Goal: Task Accomplishment & Management: Use online tool/utility

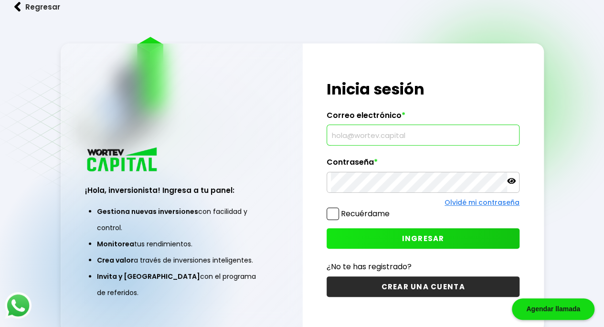
click at [370, 131] on input "text" at bounding box center [423, 135] width 184 height 20
type input "[EMAIL_ADDRESS][DOMAIN_NAME]"
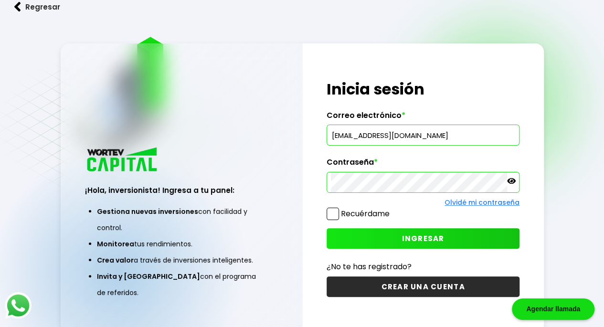
click at [400, 240] on button "INGRESAR" at bounding box center [422, 238] width 193 height 21
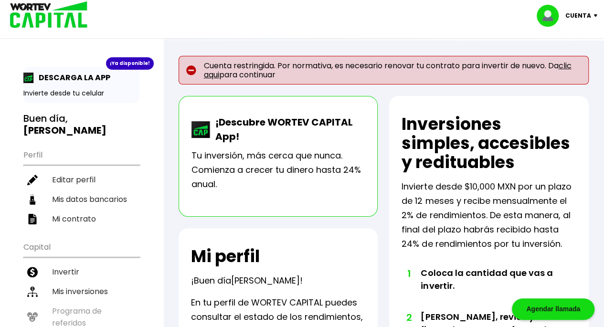
click at [213, 72] on link "clic aqui" at bounding box center [387, 70] width 367 height 20
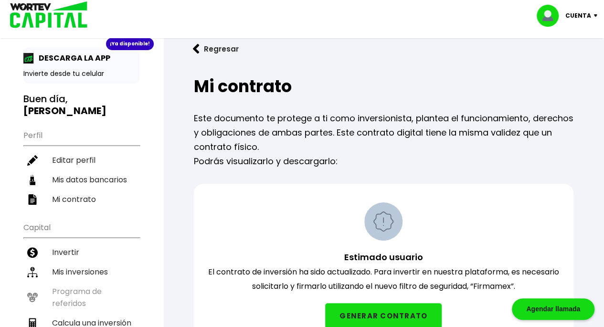
scroll to position [19, 0]
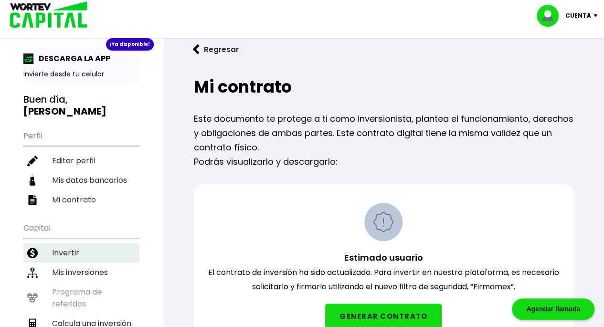
click at [75, 243] on li "Invertir" at bounding box center [81, 253] width 116 height 20
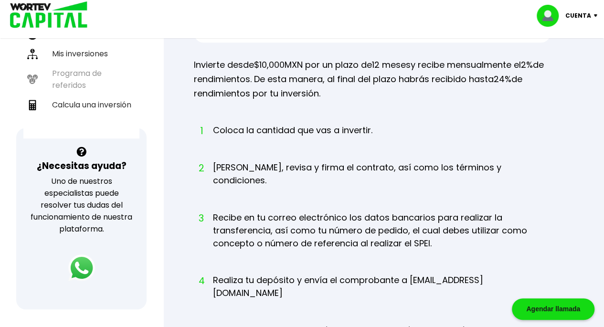
scroll to position [238, 0]
click at [97, 94] on li "Calcula una inversión" at bounding box center [81, 104] width 116 height 20
select select "1"
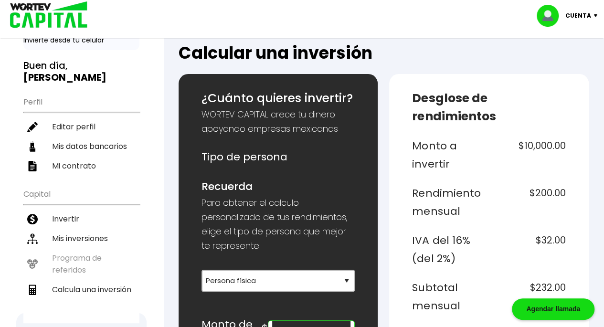
scroll to position [59, 0]
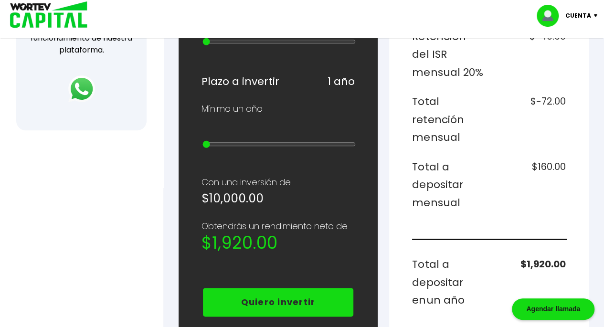
scroll to position [417, 0]
click at [211, 140] on input "range" at bounding box center [279, 144] width 154 height 8
click at [215, 140] on input "range" at bounding box center [279, 144] width 154 height 8
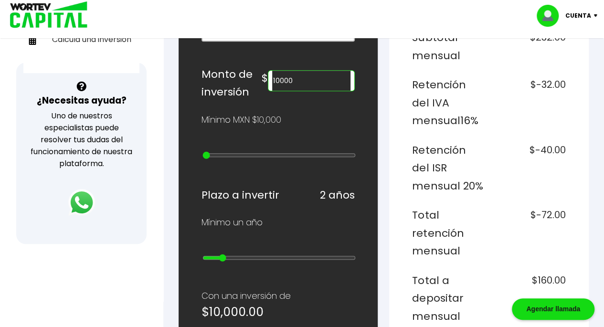
scroll to position [303, 0]
type input "1"
click at [204, 254] on input "range" at bounding box center [279, 258] width 154 height 8
type input "30000"
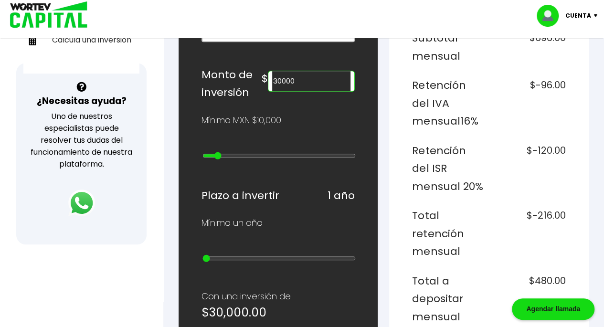
type input "2"
click at [216, 152] on input "range" at bounding box center [279, 156] width 154 height 8
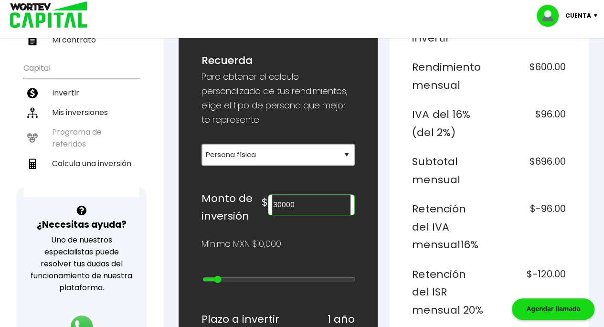
scroll to position [179, 0]
type input "50000"
type input "4"
click at [230, 275] on input "range" at bounding box center [279, 279] width 154 height 8
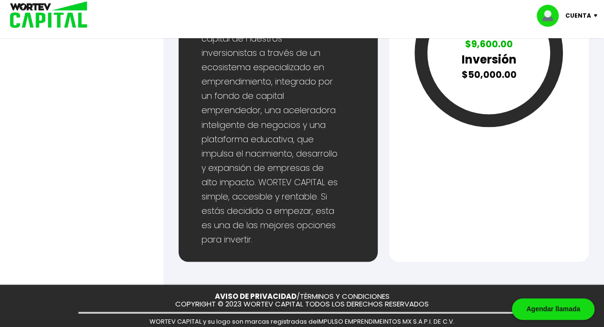
scroll to position [813, 0]
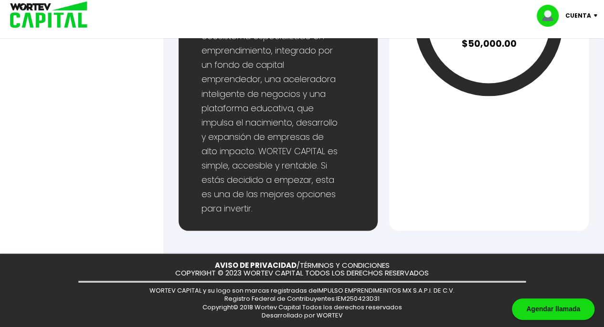
click at [578, 17] on p "Cuenta" at bounding box center [578, 16] width 26 height 14
click at [569, 59] on li "Cerrar sesión" at bounding box center [568, 64] width 76 height 20
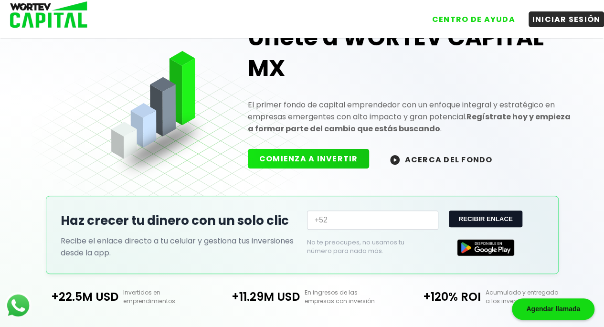
scroll to position [224, 0]
